Goal: Information Seeking & Learning: Learn about a topic

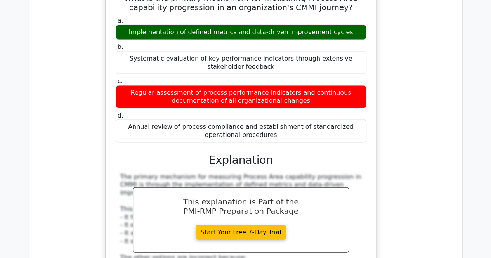
scroll to position [20006, 0]
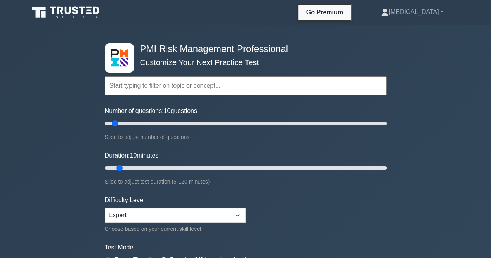
click at [419, 153] on div "PMI Risk Management Professional Customize Your Next Practice Test Topics Intro…" at bounding box center [245, 262] width 491 height 474
click at [342, 217] on form "Topics Introduction to Risk Management Risk Management Planning Risk Identifica…" at bounding box center [246, 173] width 282 height 240
click at [409, 129] on div "PMI Risk Management Professional Customize Your Next Practice Test Topics Intro…" at bounding box center [245, 262] width 491 height 474
click at [297, 215] on form "Topics Introduction to Risk Management Risk Management Planning Risk Identifica…" at bounding box center [246, 173] width 282 height 240
click at [399, 186] on div "PMI Risk Management Professional Customize Your Next Practice Test Topics Intro…" at bounding box center [245, 262] width 491 height 474
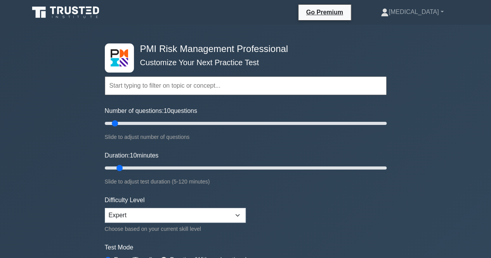
click at [441, 181] on div "PMI Risk Management Professional Customize Your Next Practice Test Topics Intro…" at bounding box center [245, 262] width 491 height 474
click at [425, 98] on div "PMI Risk Management Professional Customize Your Next Practice Test Topics Intro…" at bounding box center [245, 262] width 491 height 474
click at [458, 102] on div "PMI Risk Management Professional Customize Your Next Practice Test Topics Intro…" at bounding box center [245, 262] width 491 height 474
